Goal: Task Accomplishment & Management: Use online tool/utility

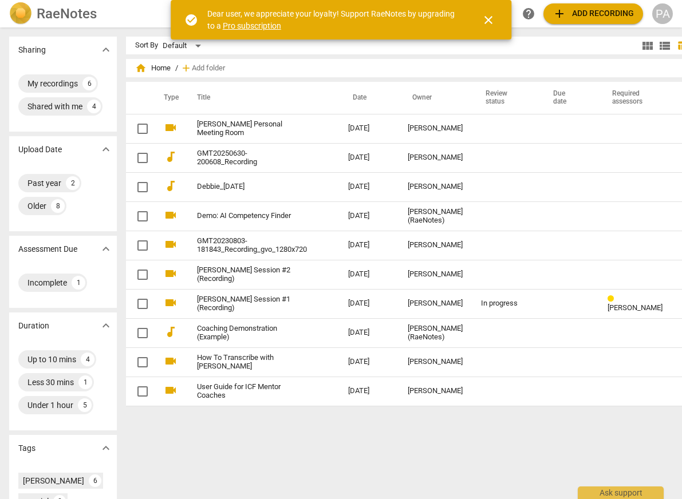
click at [489, 19] on span "close" at bounding box center [489, 20] width 14 height 14
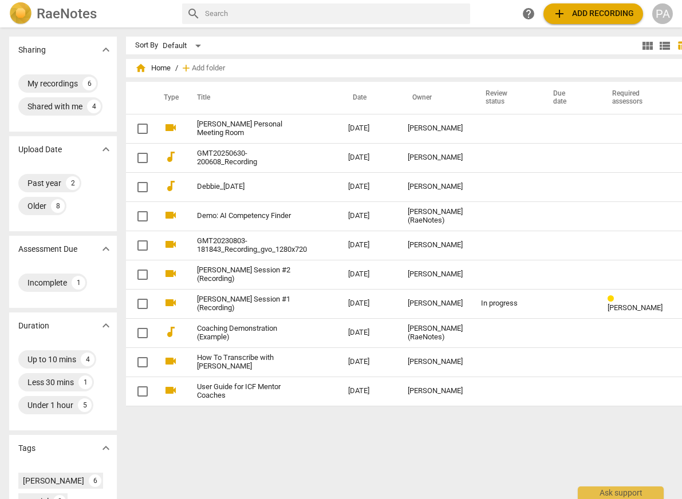
click at [587, 16] on span "add Add recording" at bounding box center [593, 14] width 81 height 14
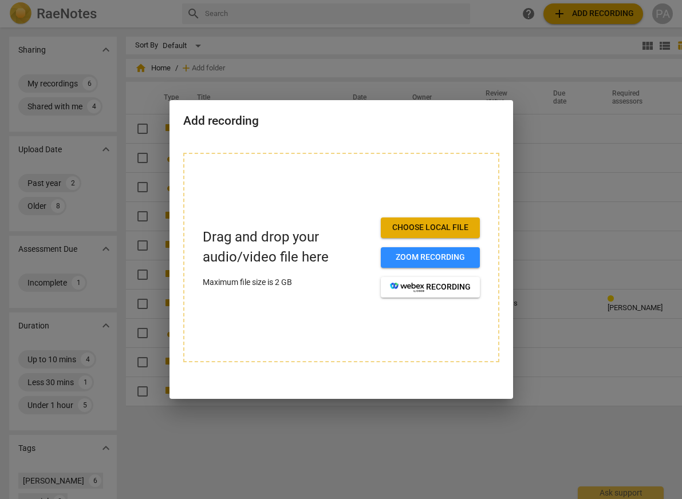
click at [454, 227] on span "Choose local file" at bounding box center [430, 227] width 81 height 11
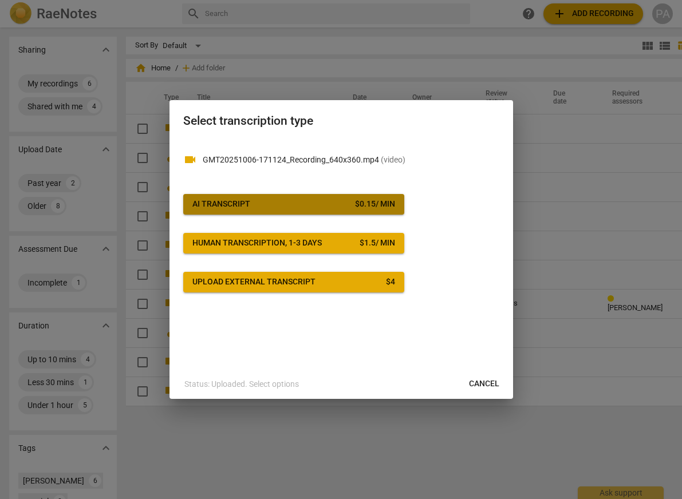
click at [309, 207] on span "AI Transcript $ 0.15 / min" at bounding box center [293, 204] width 203 height 11
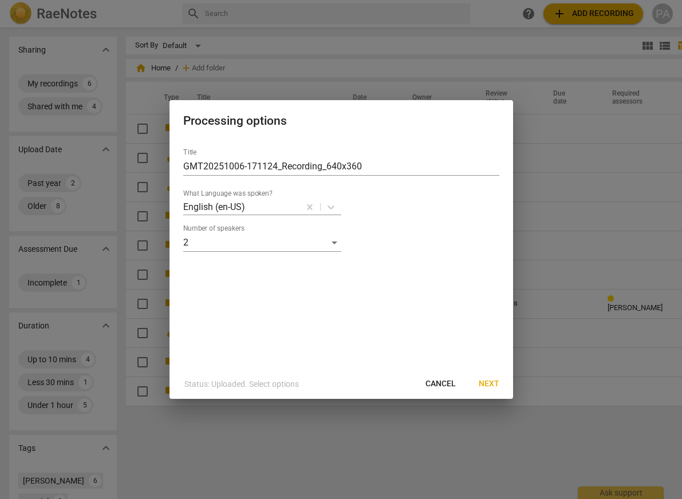
click at [488, 384] on span "Next" at bounding box center [489, 384] width 21 height 11
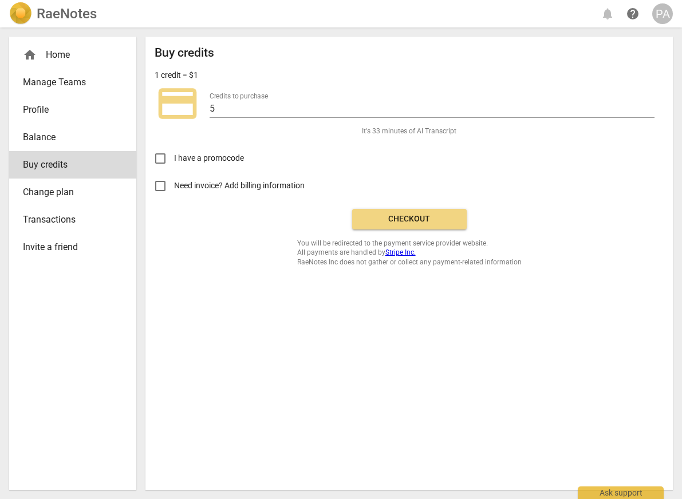
click at [429, 220] on span "Checkout" at bounding box center [409, 219] width 96 height 11
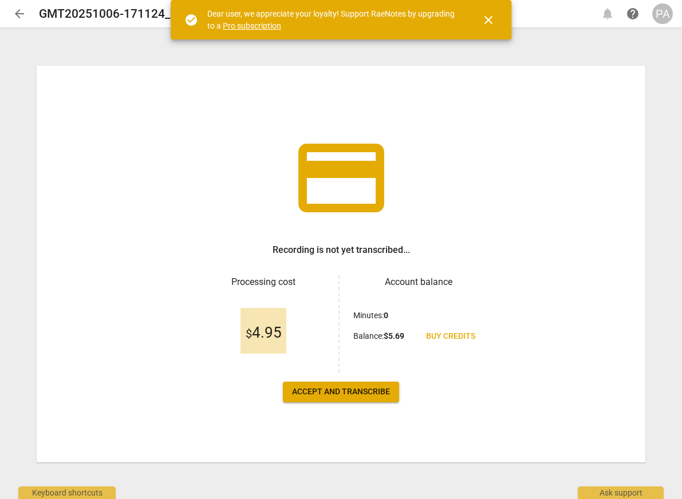
click at [353, 388] on span "Accept and transcribe" at bounding box center [341, 392] width 98 height 11
click at [488, 19] on span "close" at bounding box center [489, 20] width 14 height 14
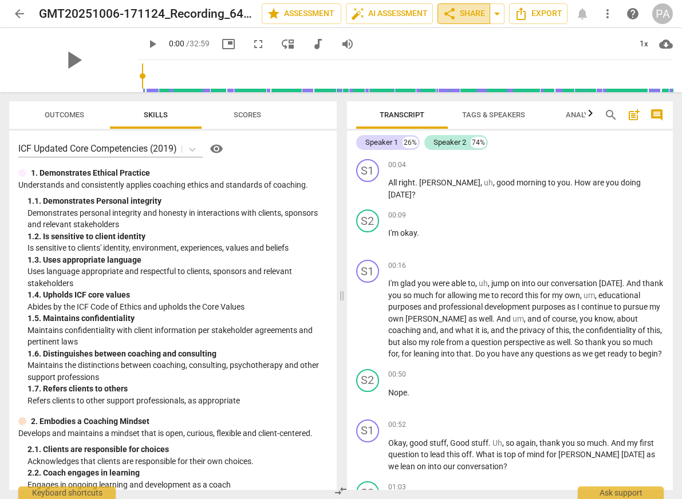
click at [454, 13] on span "share" at bounding box center [450, 14] width 14 height 14
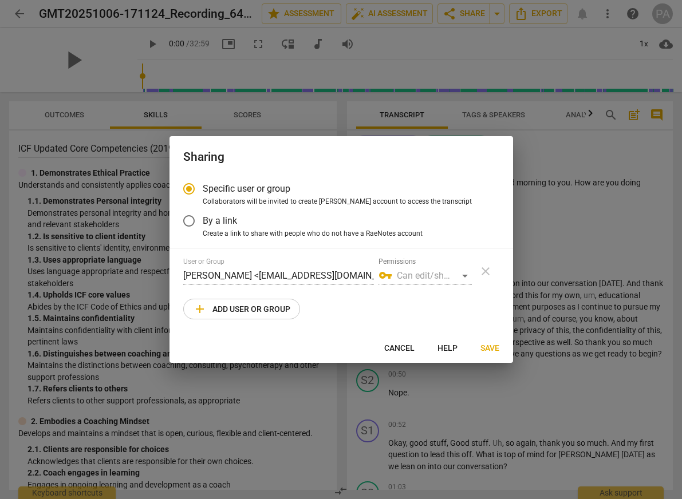
radio input "false"
click at [210, 219] on span "By a link" at bounding box center [220, 220] width 34 height 13
click at [203, 219] on input "By a link" at bounding box center [188, 220] width 27 height 27
radio input "false"
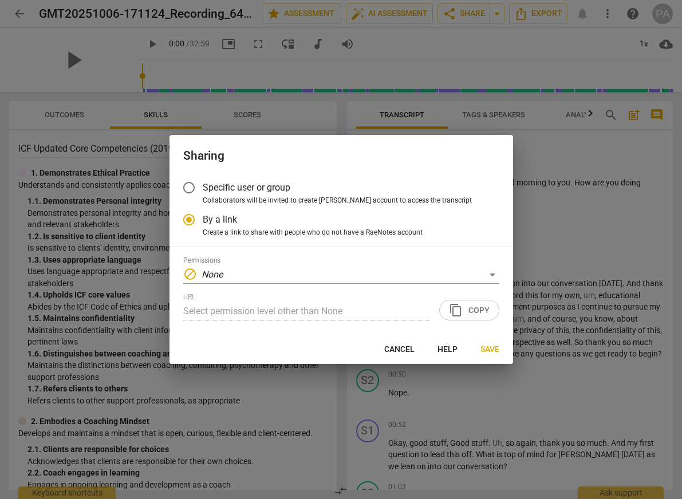
click at [215, 187] on span "Specific user or group" at bounding box center [247, 187] width 88 height 13
click at [203, 187] on input "Specific user or group" at bounding box center [188, 187] width 27 height 27
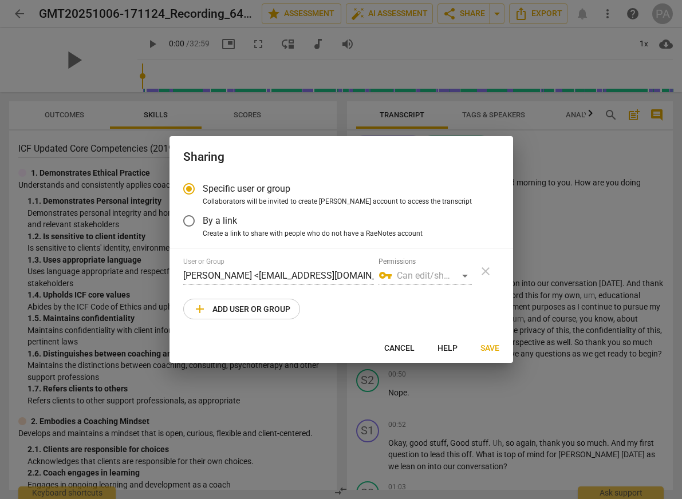
click at [224, 313] on span "add Add user or group" at bounding box center [241, 309] width 97 height 14
radio input "false"
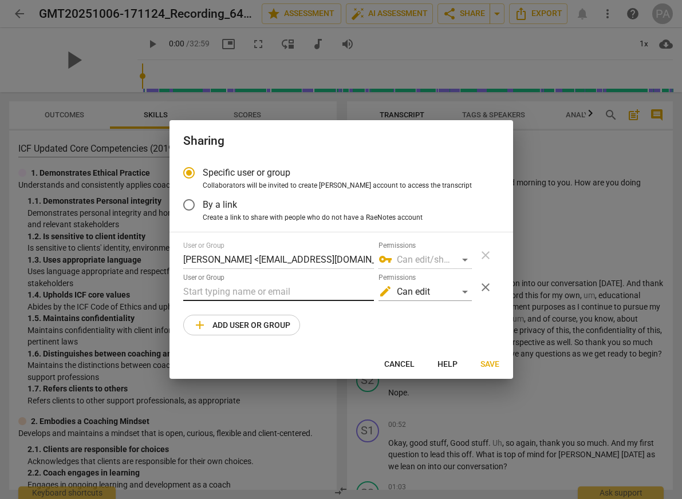
click at [273, 294] on input "text" at bounding box center [278, 292] width 191 height 18
click at [275, 293] on input "text" at bounding box center [278, 292] width 191 height 18
click at [413, 330] on div "User or Group [PERSON_NAME] <[EMAIL_ADDRESS][DOMAIN_NAME]> Permissions vpn_key …" at bounding box center [341, 289] width 316 height 94
click at [304, 291] on input "text" at bounding box center [278, 292] width 191 height 18
paste input "[PERSON_NAME][EMAIL_ADDRESS][DOMAIN_NAME]"
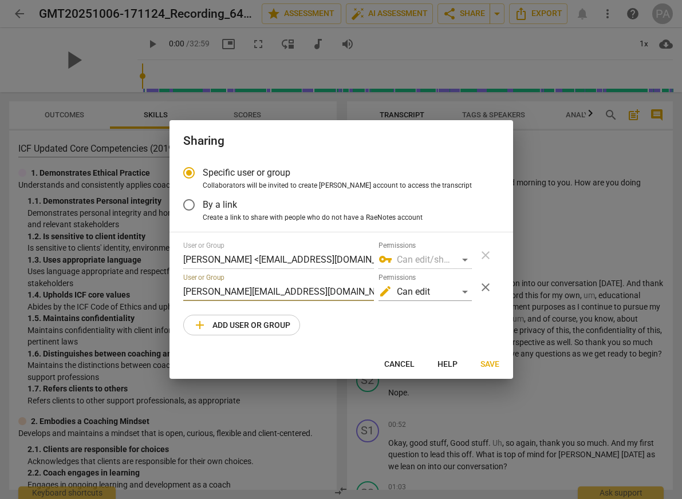
type input "[PERSON_NAME][EMAIL_ADDRESS][DOMAIN_NAME]"
click at [436, 324] on div "User or Group [PERSON_NAME] <[EMAIL_ADDRESS][DOMAIN_NAME]> Permissions vpn_key …" at bounding box center [341, 289] width 316 height 94
click at [445, 292] on div "edit Can edit" at bounding box center [425, 292] width 93 height 18
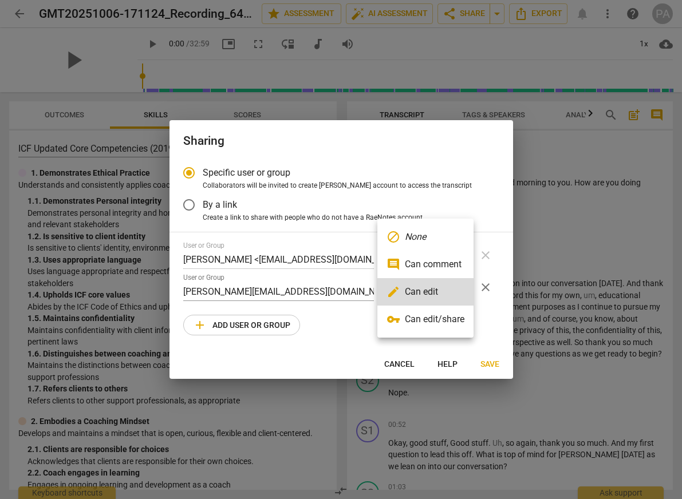
click at [497, 326] on div at bounding box center [341, 249] width 682 height 499
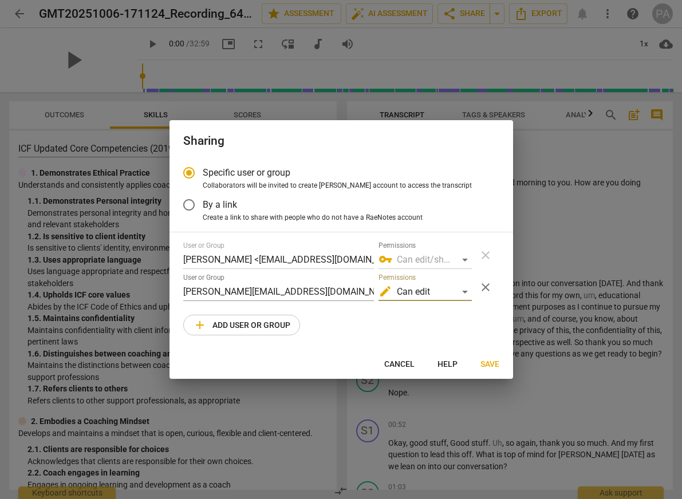
click at [490, 363] on span "Save" at bounding box center [489, 364] width 19 height 11
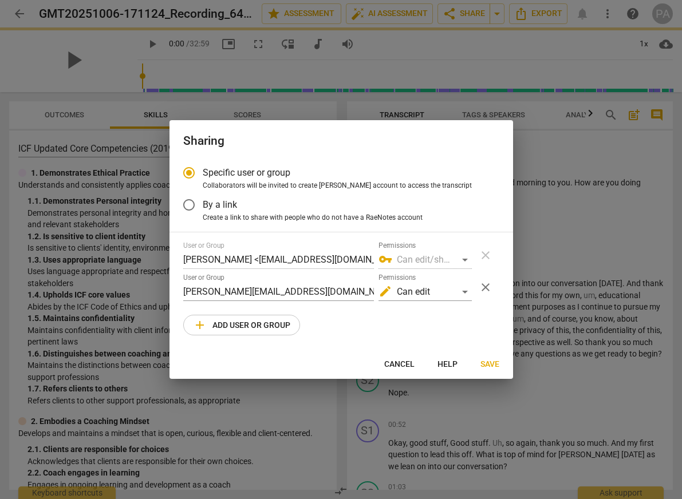
radio input "false"
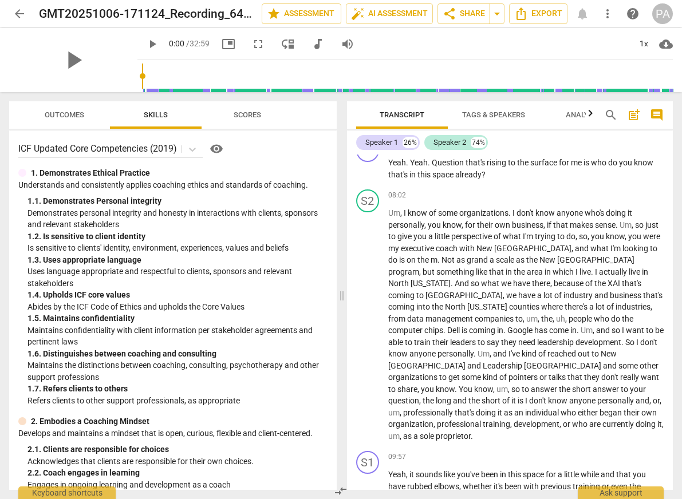
scroll to position [1432, 0]
